Goal: Find specific page/section: Find specific page/section

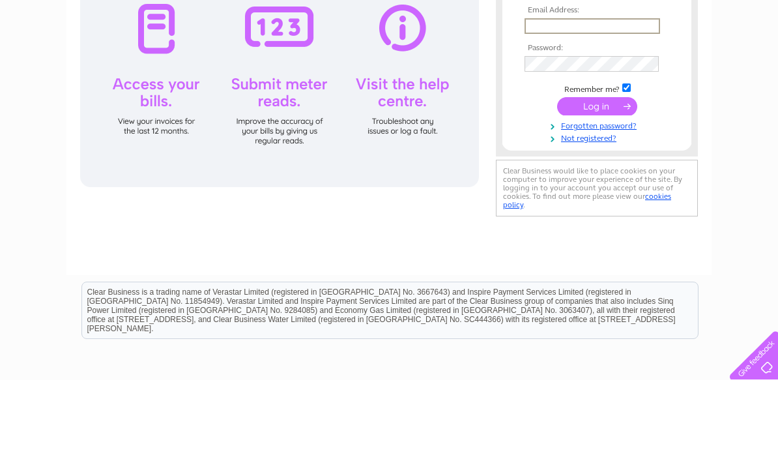
type input "[EMAIL_ADDRESS][DOMAIN_NAME]"
click at [597, 201] on input "submit" at bounding box center [597, 200] width 80 height 18
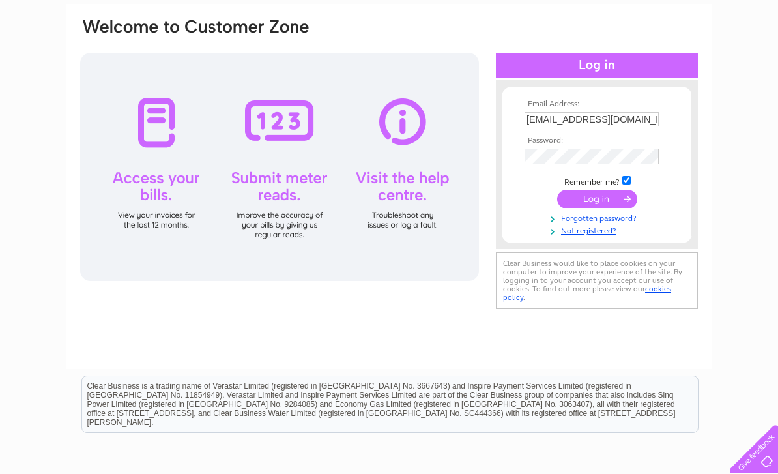
click at [595, 201] on input "submit" at bounding box center [597, 199] width 80 height 18
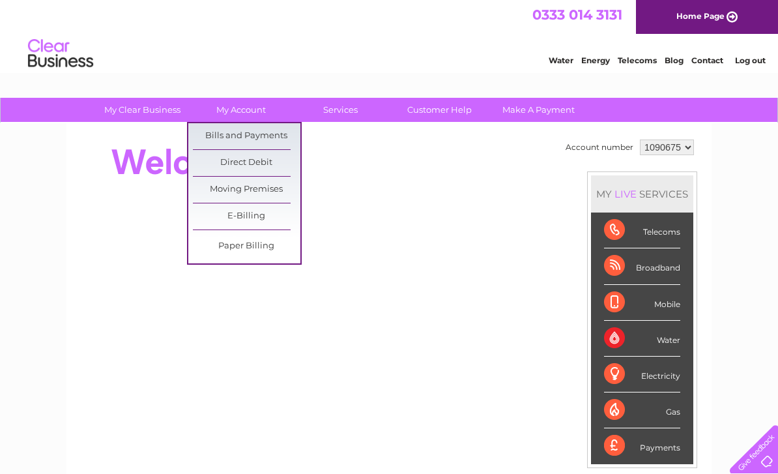
click at [275, 136] on link "Bills and Payments" at bounding box center [247, 136] width 108 height 26
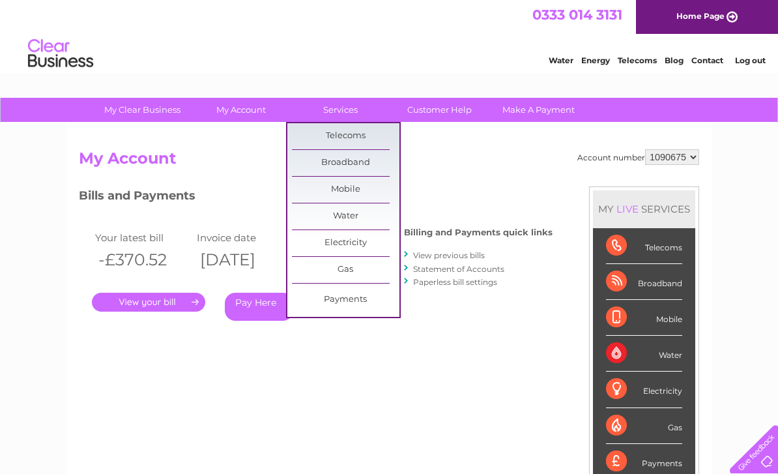
click at [357, 164] on link "Broadband" at bounding box center [346, 163] width 108 height 26
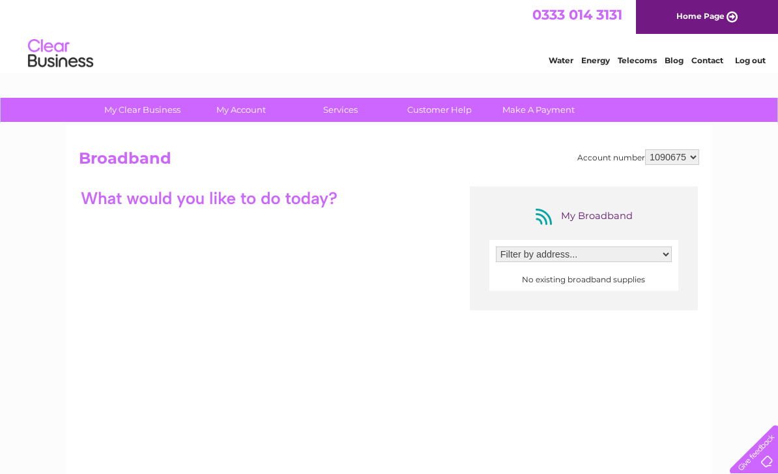
click at [684, 160] on select "1090675" at bounding box center [672, 157] width 54 height 16
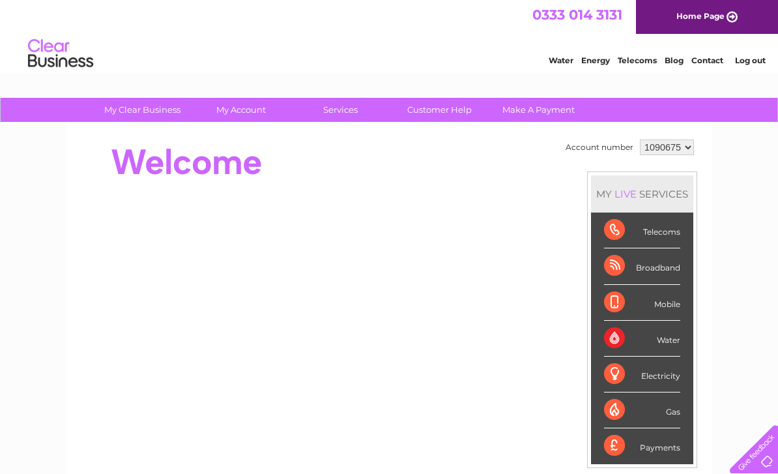
click at [690, 141] on select "1090675" at bounding box center [667, 147] width 54 height 16
